Goal: Find specific page/section: Find specific page/section

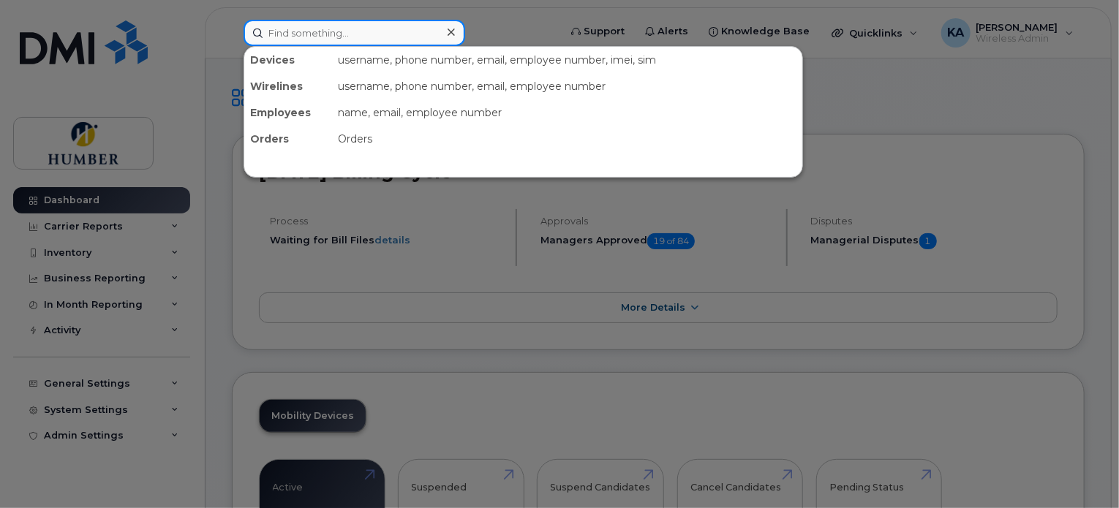
click at [339, 26] on input at bounding box center [355, 33] width 222 height 26
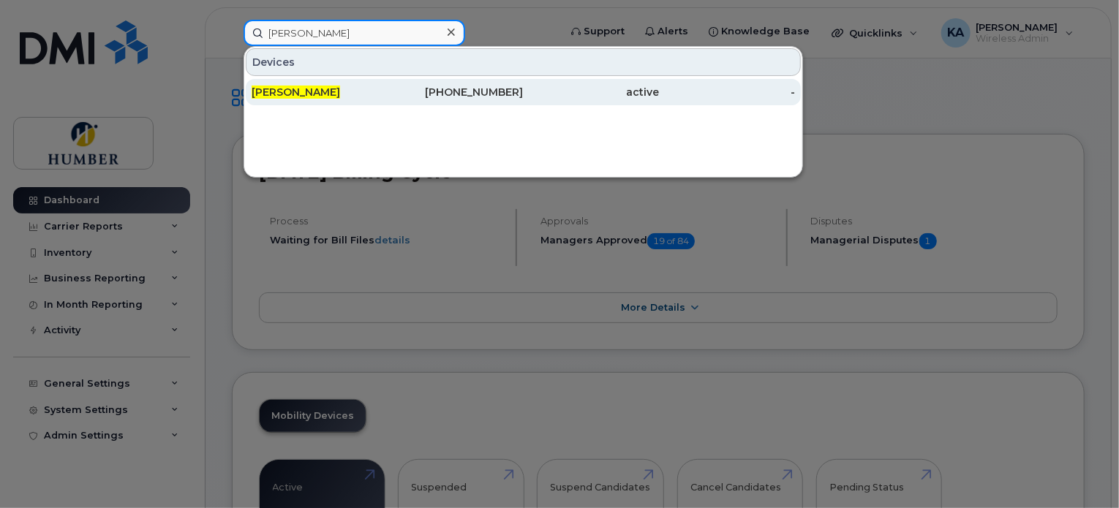
type input "mark kozar"
click at [388, 83] on div "Mark Kozar" at bounding box center [456, 92] width 136 height 26
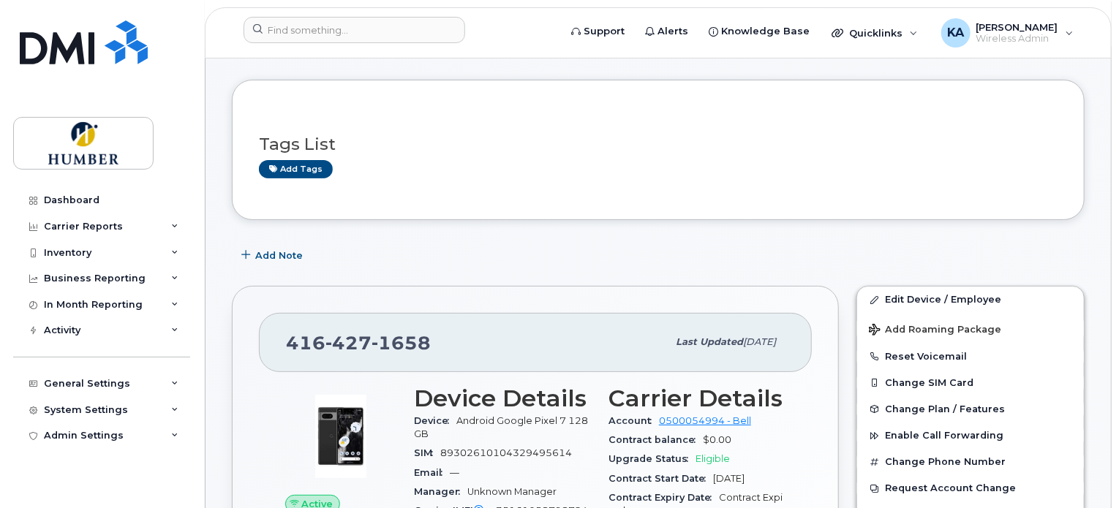
scroll to position [97, 0]
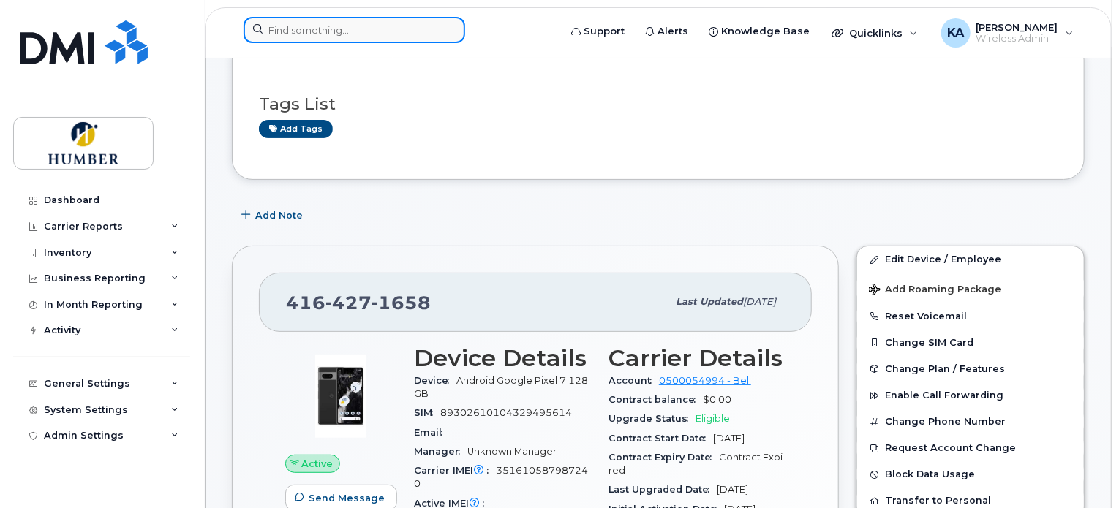
click at [324, 27] on input at bounding box center [355, 30] width 222 height 26
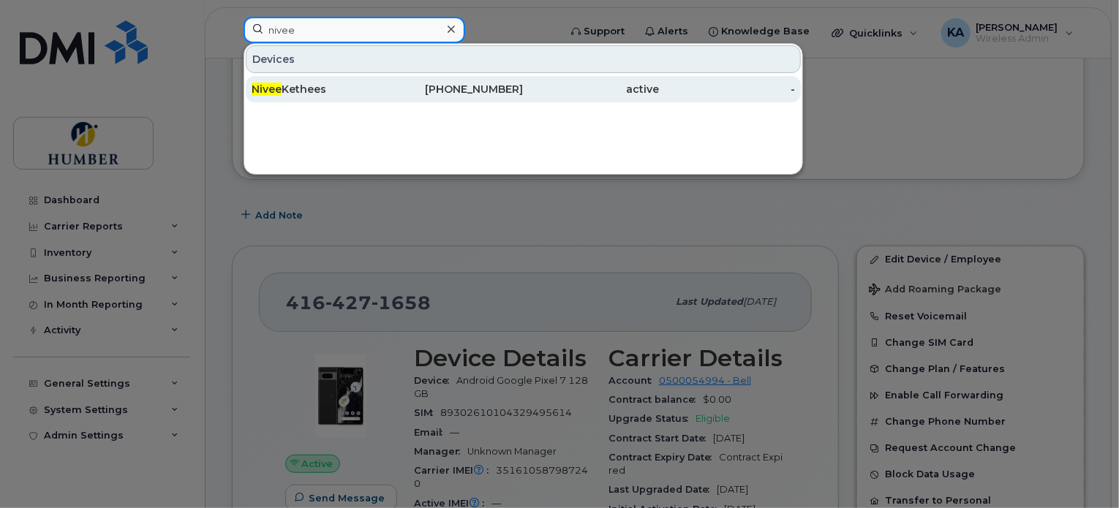
type input "nivee"
click at [325, 87] on div "[PERSON_NAME]" at bounding box center [320, 89] width 136 height 15
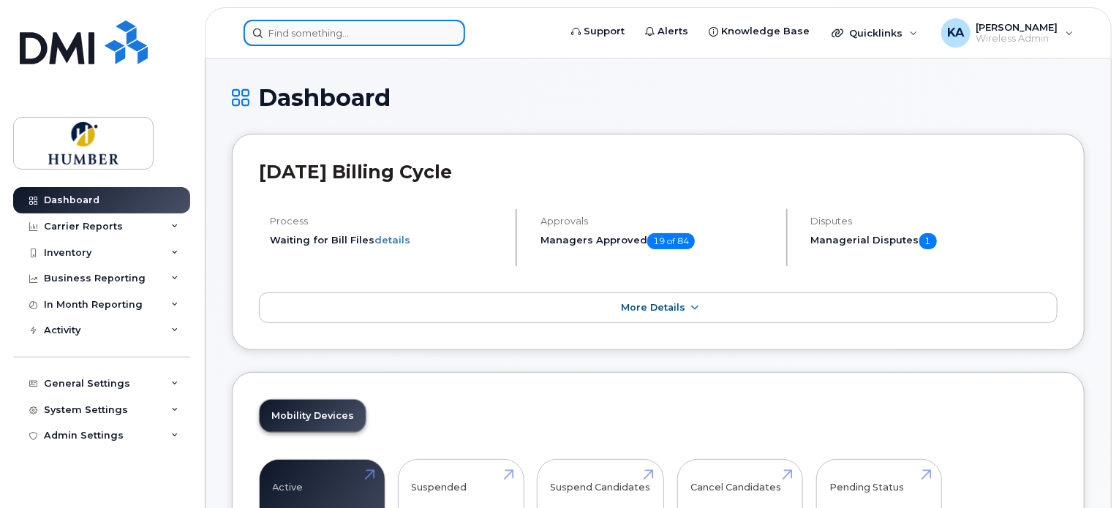
click at [321, 34] on input at bounding box center [355, 33] width 222 height 26
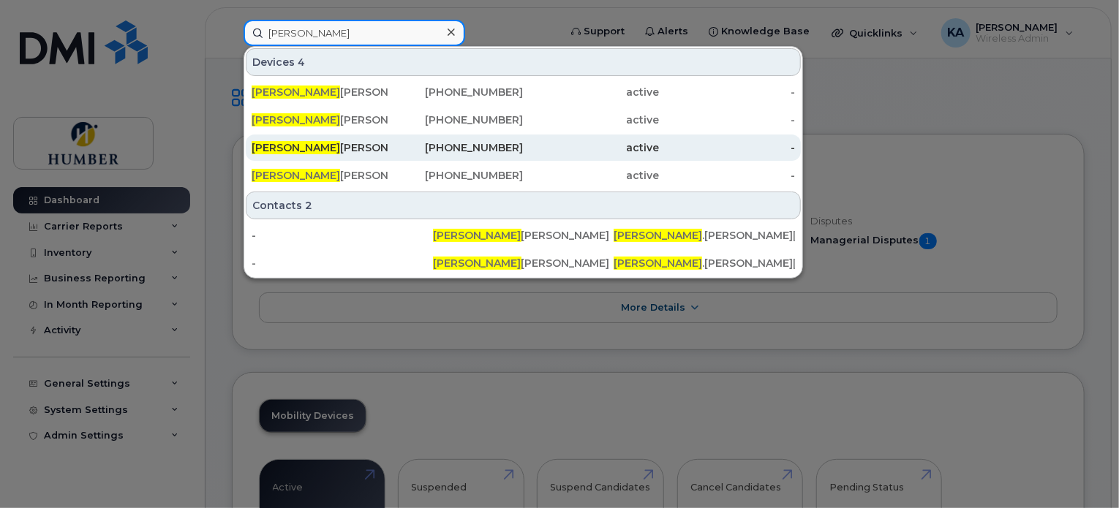
type input "amanda"
click at [336, 148] on div "Amanda Montgomery" at bounding box center [320, 147] width 136 height 15
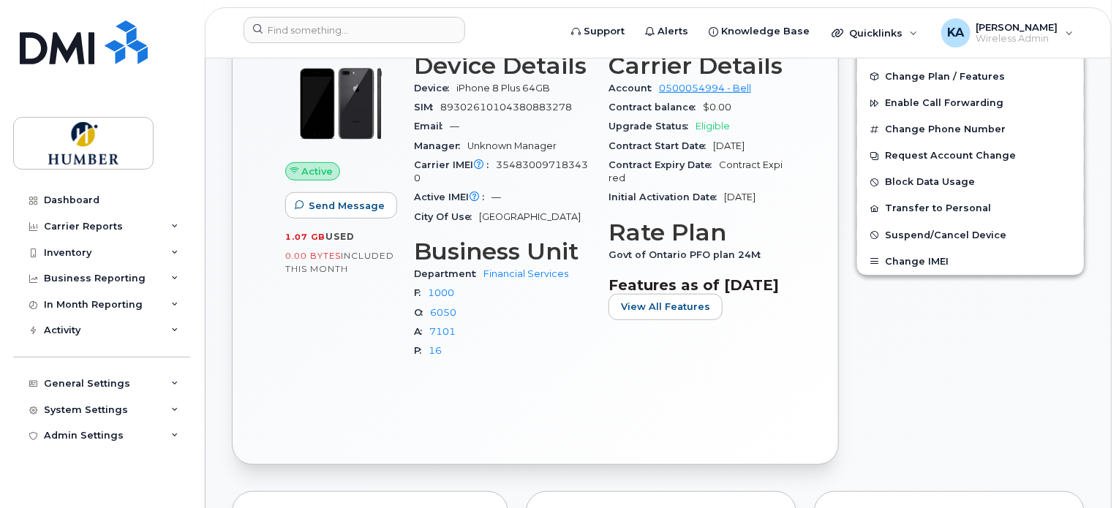
scroll to position [487, 0]
